Goal: Submit feedback/report problem: Submit feedback/report problem

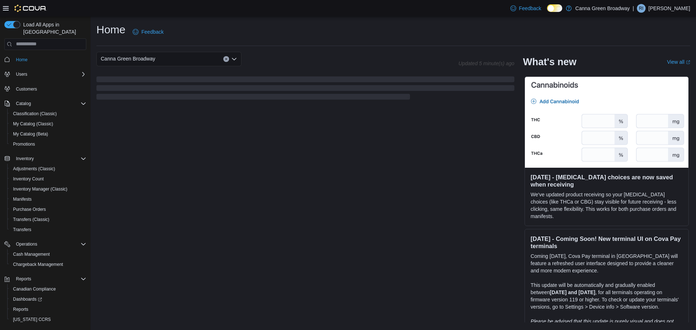
drag, startPoint x: 222, startPoint y: 26, endPoint x: 217, endPoint y: 26, distance: 4.4
click at [222, 26] on div "Home Feedback" at bounding box center [393, 31] width 594 height 19
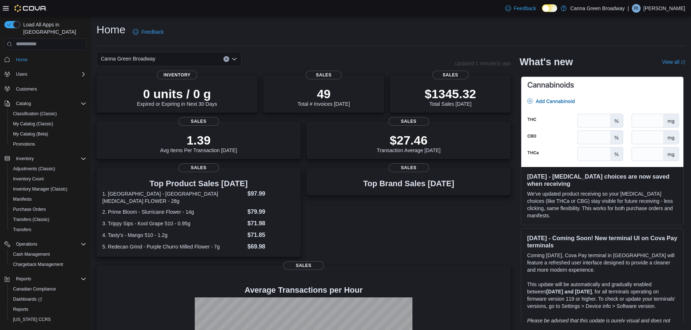
click at [410, 30] on div "Home Feedback" at bounding box center [390, 31] width 588 height 19
